Goal: Complete application form

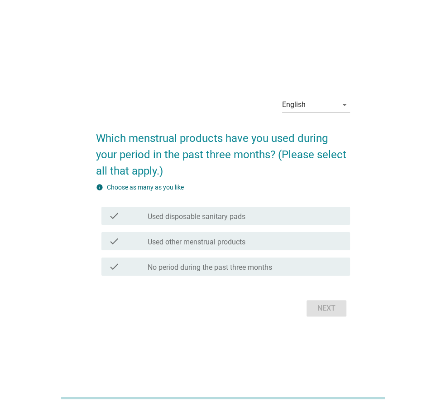
click at [297, 219] on div "check_box_outline_blank Used disposable sanitary pads" at bounding box center [245, 215] width 195 height 11
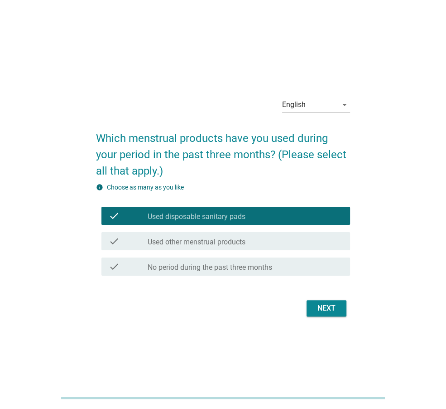
click at [329, 309] on div "Next" at bounding box center [326, 308] width 25 height 11
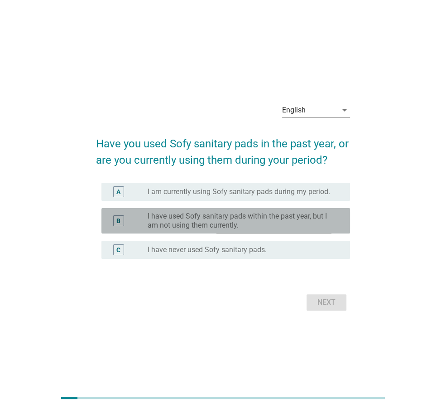
click at [301, 227] on label "I have used Sofy sanitary pads within the past year, but I am not using them cu…" at bounding box center [242, 221] width 188 height 18
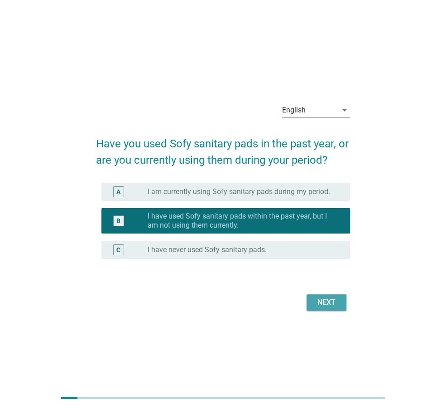
click at [328, 296] on button "Next" at bounding box center [327, 302] width 40 height 16
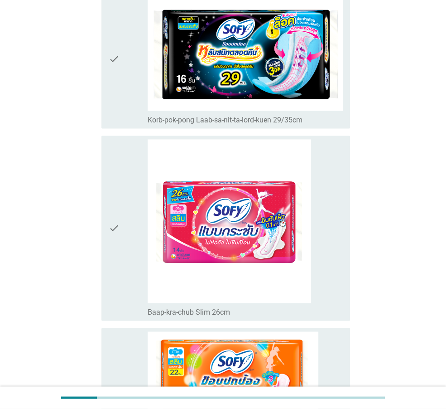
scroll to position [906, 0]
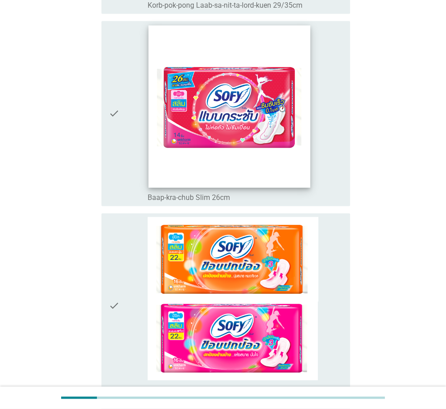
click at [296, 153] on img at bounding box center [230, 106] width 162 height 162
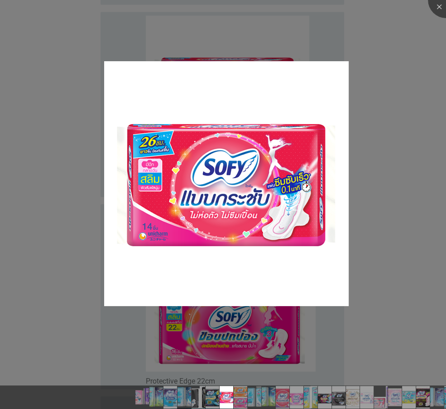
click at [368, 157] on div at bounding box center [223, 204] width 446 height 409
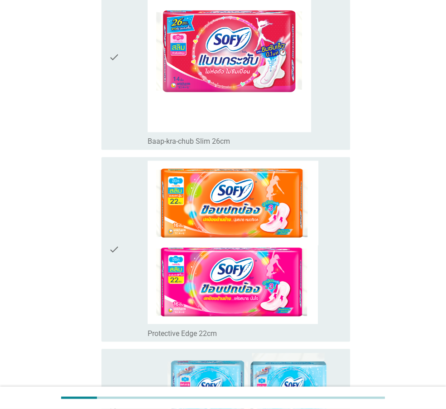
scroll to position [997, 0]
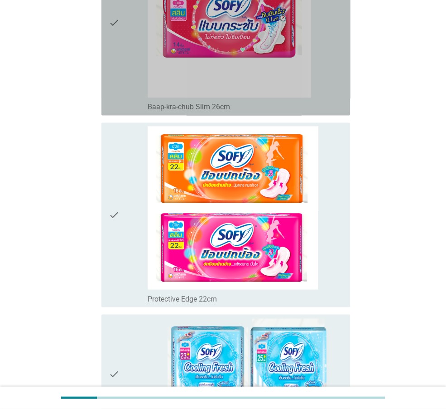
click at [112, 71] on icon "check" at bounding box center [114, 23] width 11 height 178
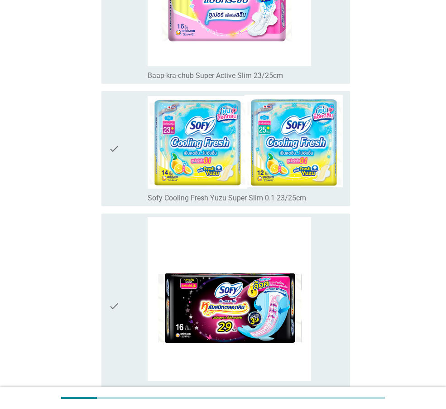
scroll to position [1948, 0]
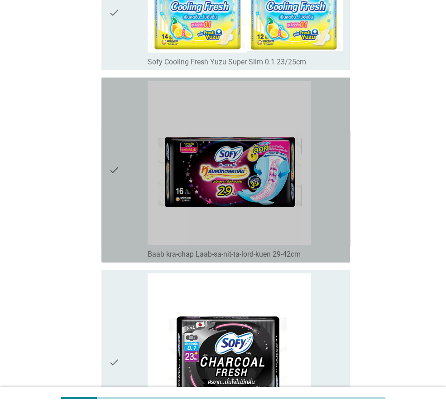
click at [106, 145] on div "check check_box_outline_blank Baab kra-chap Laab-sa-nit-ta-lord-kuen 29-42cm" at bounding box center [225, 169] width 249 height 185
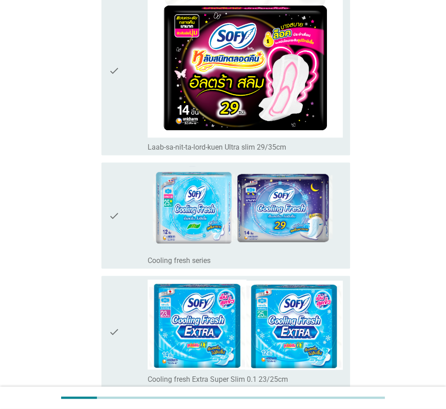
scroll to position [3398, 0]
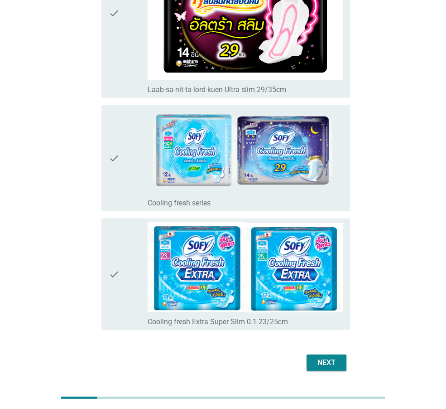
click at [116, 42] on icon "check" at bounding box center [114, 13] width 11 height 163
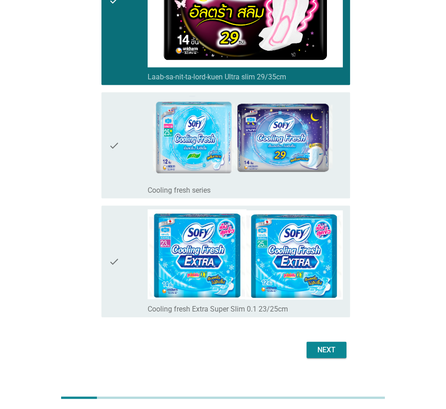
scroll to position [3418, 0]
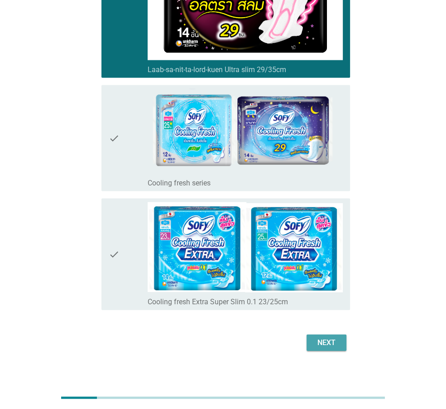
click at [332, 337] on div "Next" at bounding box center [326, 342] width 25 height 11
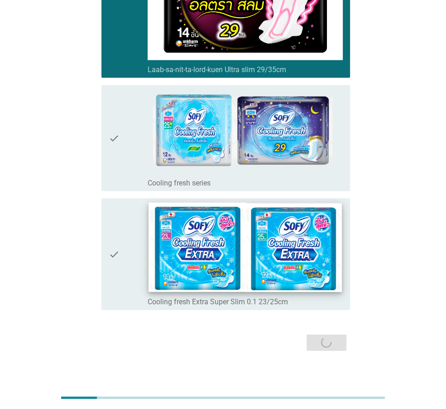
scroll to position [0, 0]
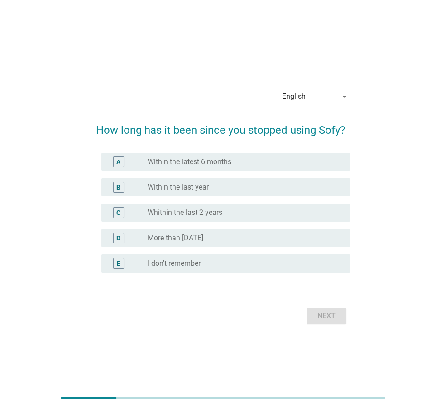
click at [237, 241] on div "radio_button_unchecked More than [DATE]" at bounding box center [242, 237] width 188 height 9
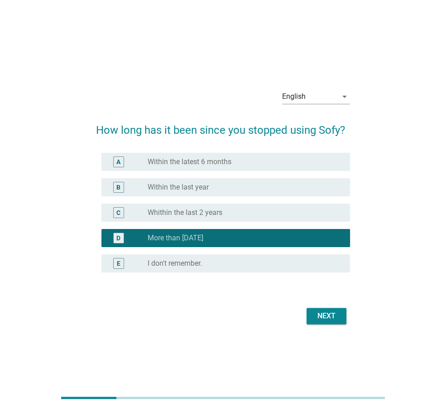
click at [328, 314] on div "Next" at bounding box center [326, 315] width 25 height 11
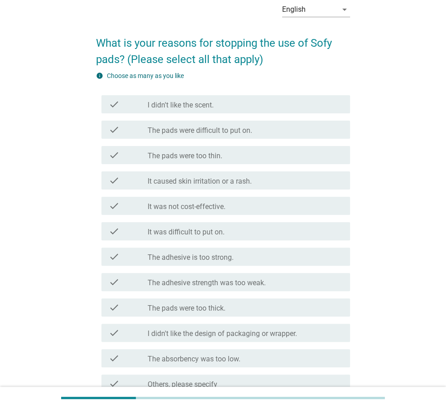
scroll to position [91, 0]
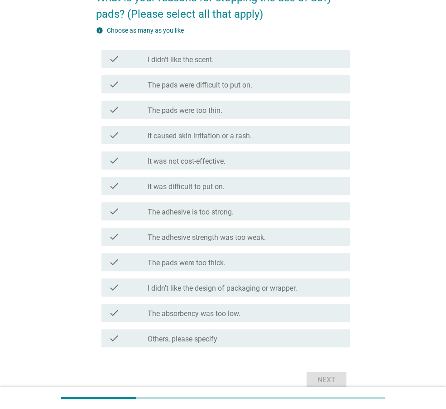
click at [266, 141] on div "check check_box_outline_blank It caused skin irritation or a rash." at bounding box center [225, 135] width 249 height 18
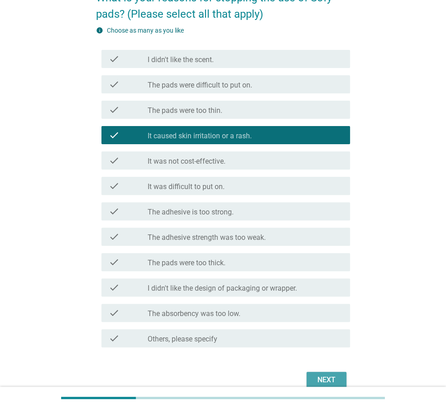
click at [329, 373] on button "Next" at bounding box center [327, 380] width 40 height 16
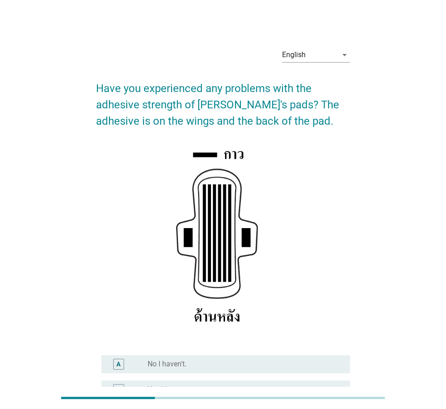
scroll to position [106, 0]
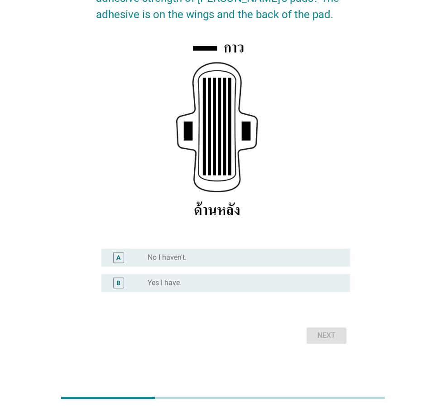
click at [270, 253] on div "radio_button_unchecked No I haven't." at bounding box center [242, 257] width 188 height 9
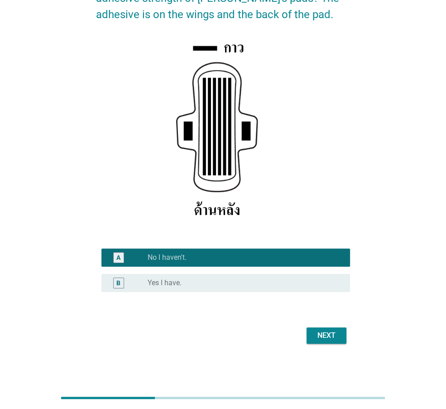
click at [328, 337] on div "Next" at bounding box center [326, 335] width 25 height 11
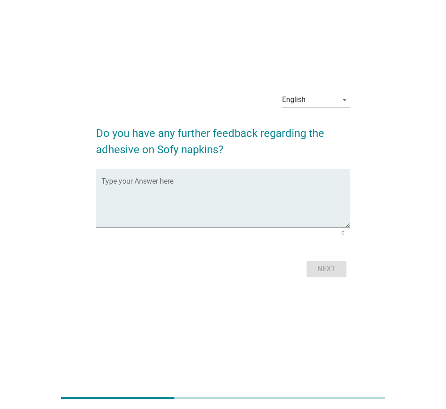
scroll to position [0, 0]
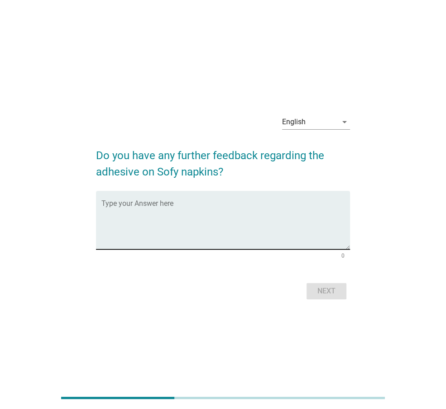
click at [222, 235] on textarea "Type your Answer here" at bounding box center [225, 226] width 249 height 48
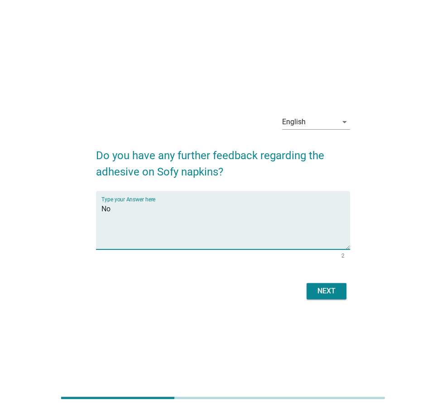
type textarea "N"
click at [326, 292] on div "Next" at bounding box center [223, 291] width 254 height 22
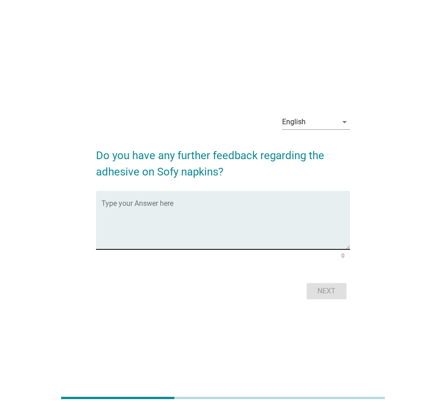
click at [262, 236] on textarea "Type your Answer here" at bounding box center [225, 226] width 249 height 48
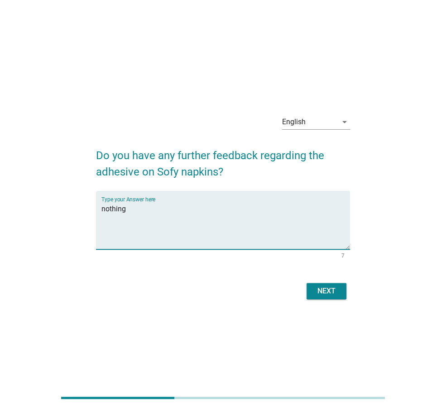
type textarea "nothing"
click at [333, 289] on div "Next" at bounding box center [326, 290] width 25 height 11
